Goal: Task Accomplishment & Management: Manage account settings

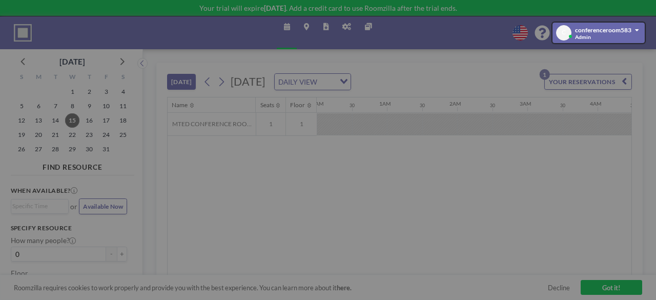
scroll to position [0, 965]
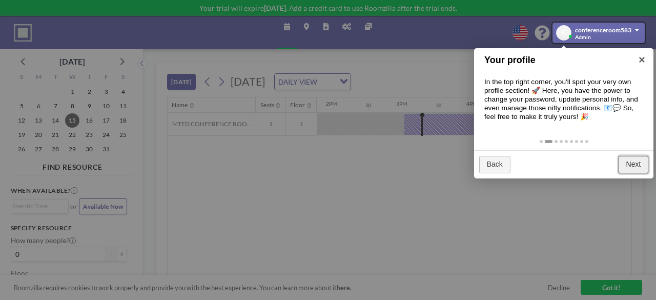
click at [641, 162] on link "Next" at bounding box center [633, 164] width 30 height 17
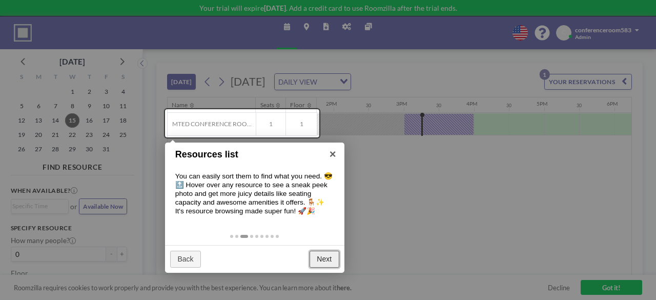
click at [330, 260] on link "Next" at bounding box center [324, 258] width 30 height 17
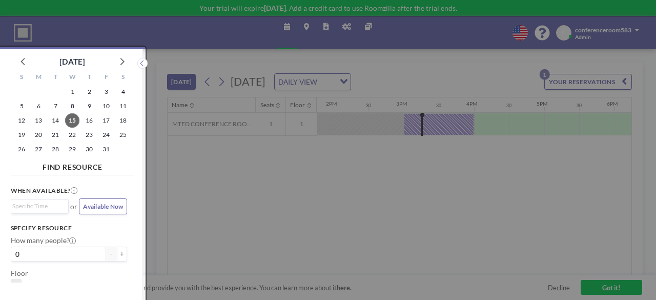
scroll to position [3, 0]
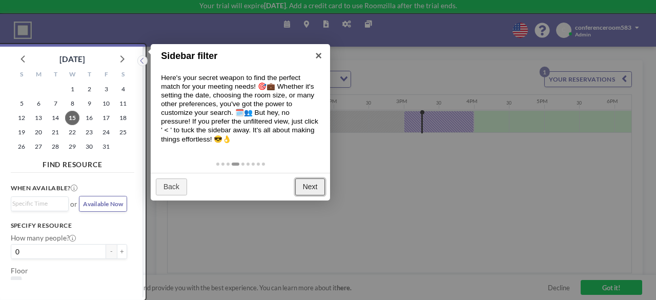
click at [306, 187] on link "Next" at bounding box center [310, 186] width 30 height 17
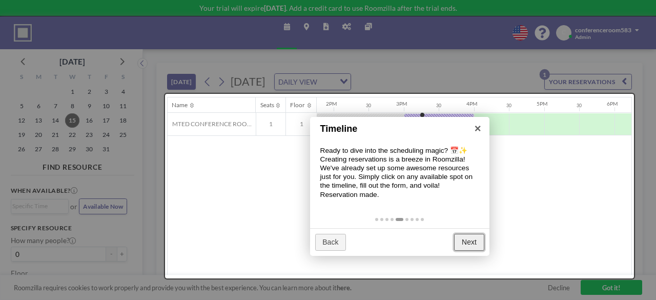
click at [464, 237] on link "Next" at bounding box center [469, 242] width 30 height 17
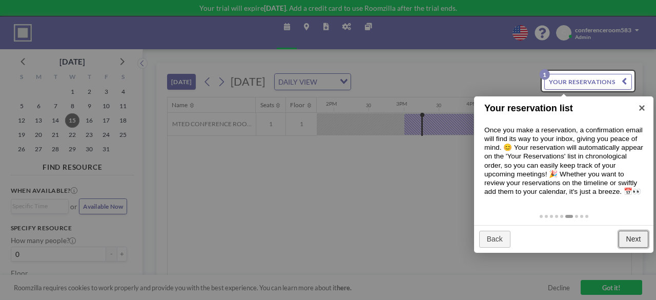
click at [628, 245] on link "Next" at bounding box center [633, 238] width 30 height 17
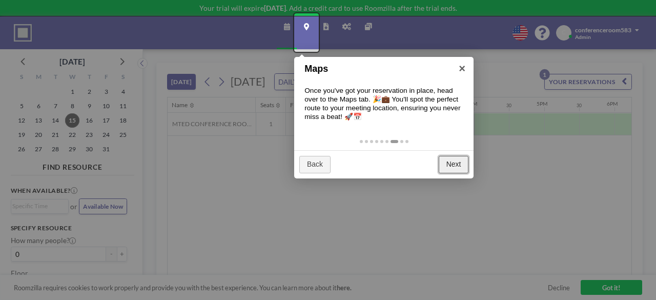
click at [455, 163] on link "Next" at bounding box center [453, 164] width 30 height 17
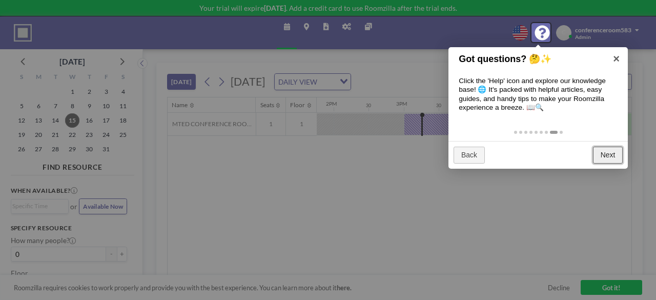
click at [609, 156] on link "Next" at bounding box center [608, 154] width 30 height 17
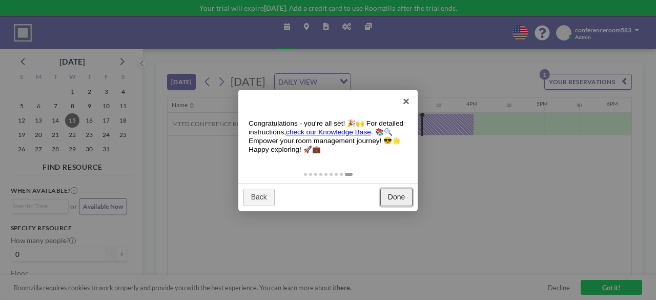
click at [389, 196] on link "Done" at bounding box center [396, 196] width 32 height 17
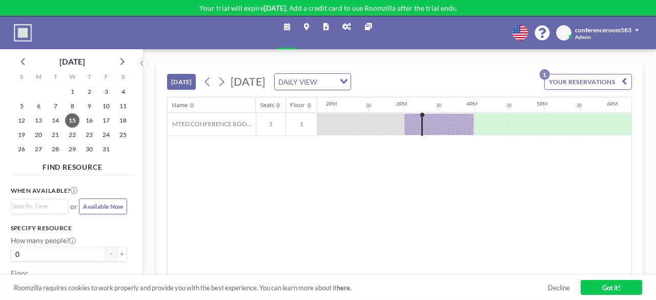
click at [584, 78] on button "YOUR RESERVATIONS 1" at bounding box center [588, 82] width 88 height 16
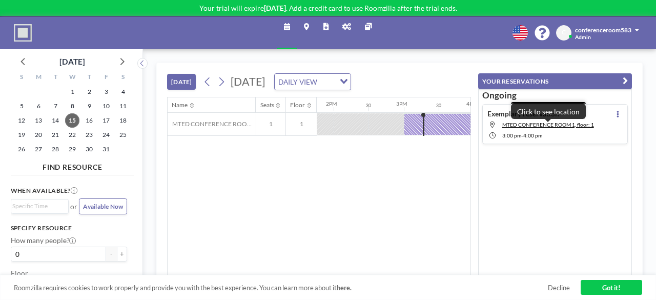
click at [576, 127] on span "MTED CONFERENCE ROOM 1, floor: 1" at bounding box center [548, 124] width 92 height 7
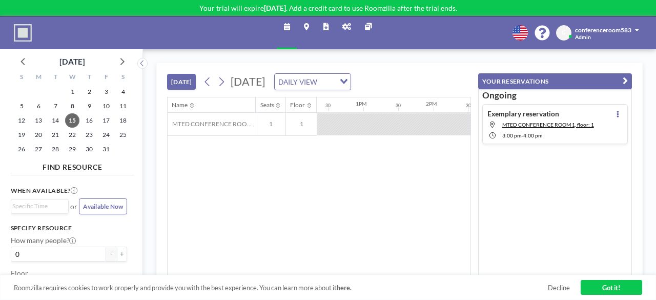
click at [288, 27] on icon at bounding box center [287, 27] width 6 height 7
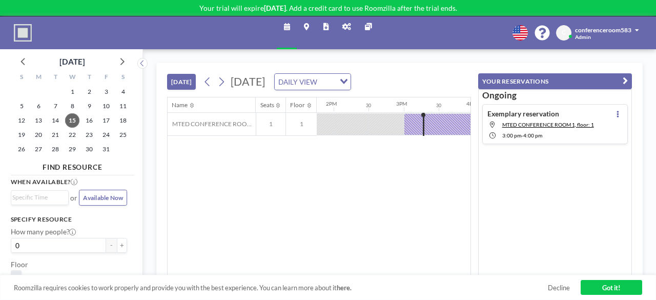
scroll to position [7, 0]
click at [101, 199] on span "Available Now" at bounding box center [103, 199] width 40 height 8
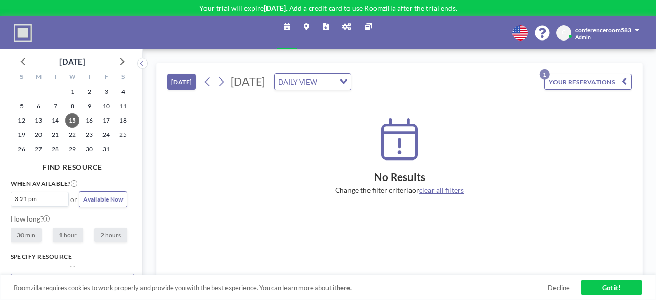
click at [193, 78] on button "[DATE]" at bounding box center [181, 82] width 29 height 16
click at [348, 28] on icon at bounding box center [346, 27] width 9 height 7
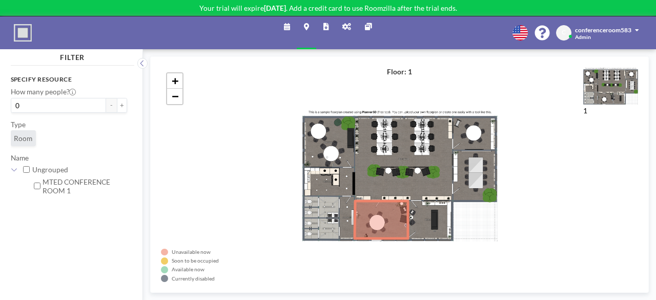
click at [285, 27] on icon at bounding box center [287, 27] width 6 height 7
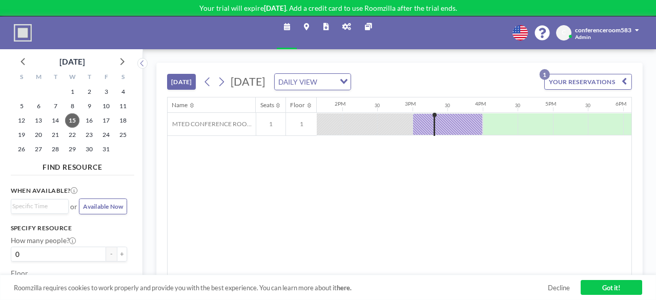
scroll to position [0, 965]
click at [112, 204] on span "Available Now" at bounding box center [103, 206] width 40 height 8
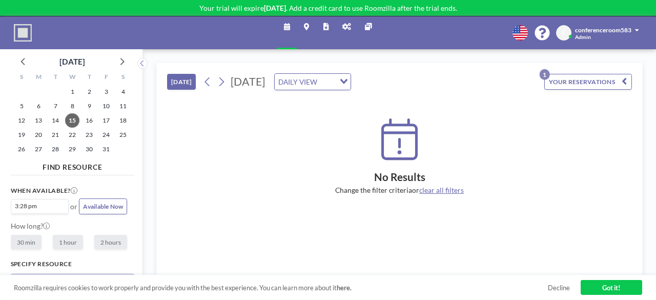
click at [601, 82] on button "YOUR RESERVATIONS 1" at bounding box center [588, 82] width 88 height 16
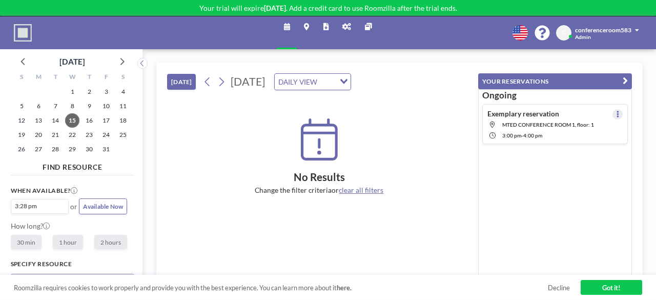
click at [616, 111] on icon at bounding box center [617, 114] width 3 height 7
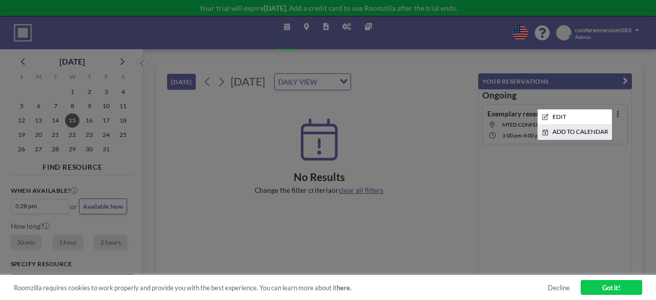
click at [578, 131] on li "ADD TO CALENDAR" at bounding box center [574, 131] width 74 height 15
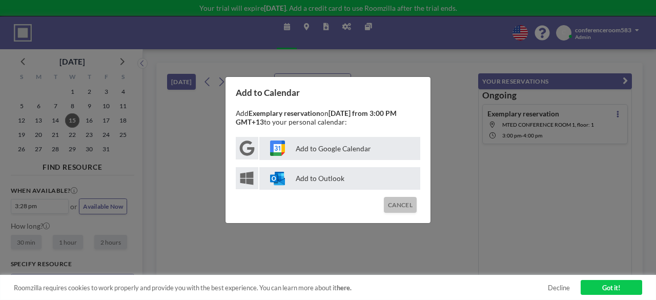
click at [404, 209] on button "CANCEL" at bounding box center [400, 205] width 33 height 16
